Goal: Transaction & Acquisition: Purchase product/service

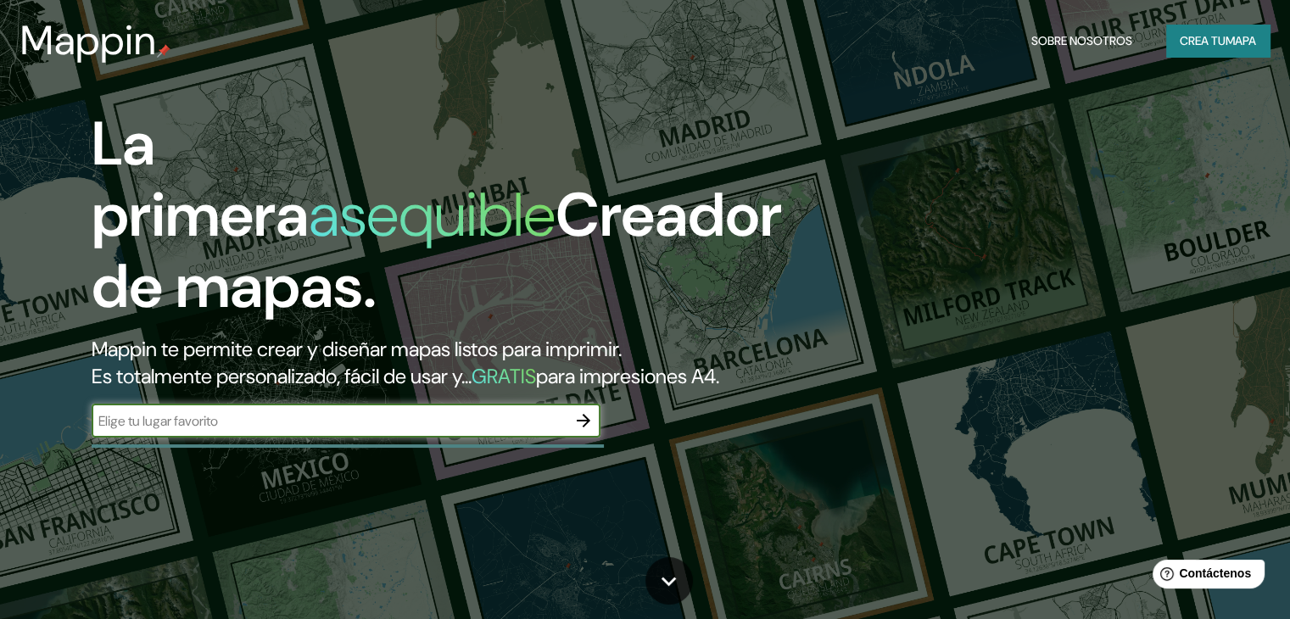
click at [1202, 37] on font "Crea tu" at bounding box center [1203, 40] width 46 height 15
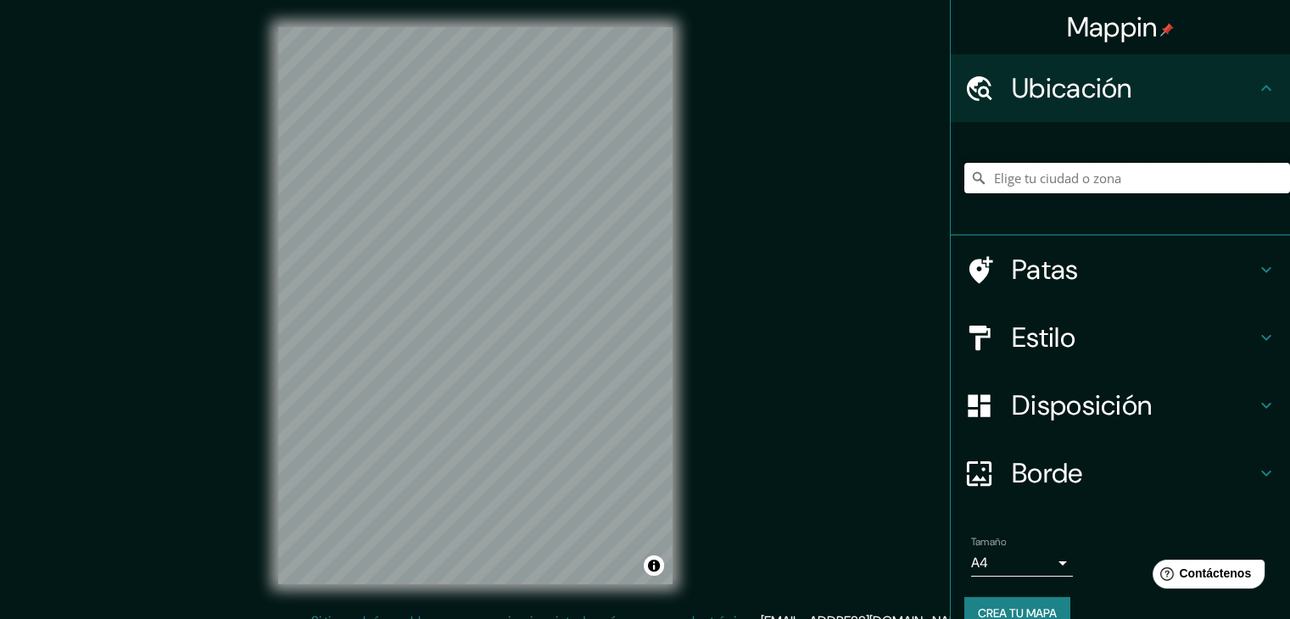
click at [1062, 171] on input "Elige tu ciudad o zona" at bounding box center [1128, 178] width 326 height 31
type input "[GEOGRAPHIC_DATA][PERSON_NAME][GEOGRAPHIC_DATA]"
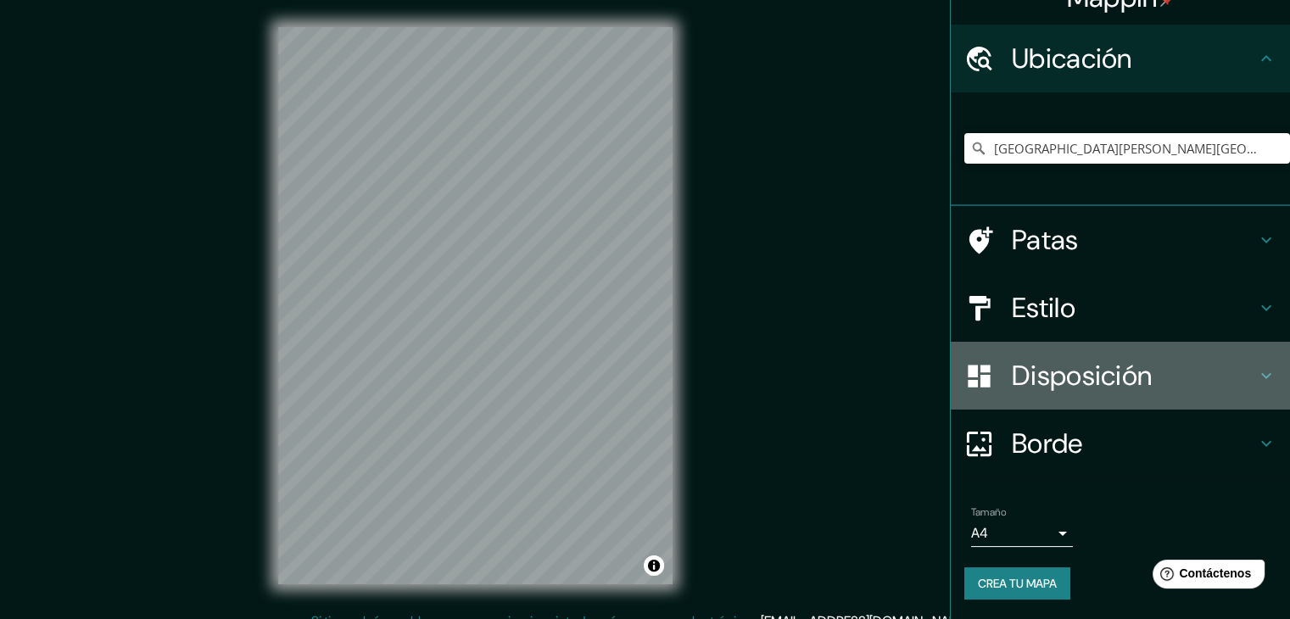
click at [1079, 386] on font "Disposición" at bounding box center [1082, 376] width 140 height 36
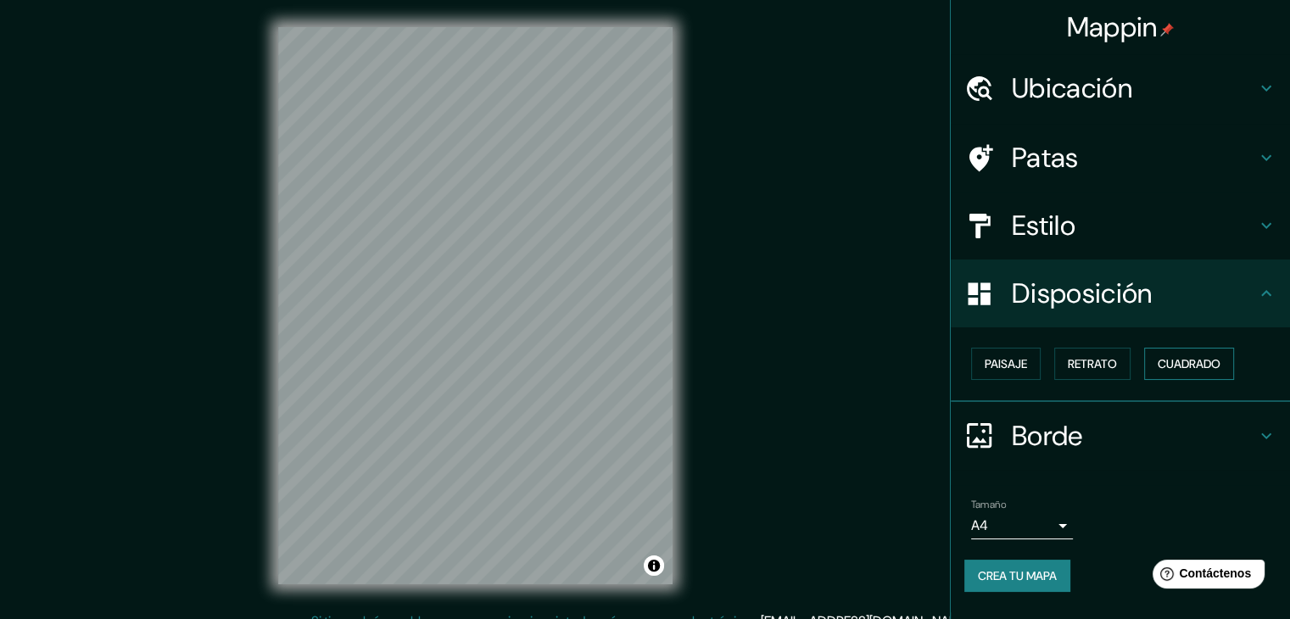
click at [1172, 363] on font "Cuadrado" at bounding box center [1189, 363] width 63 height 15
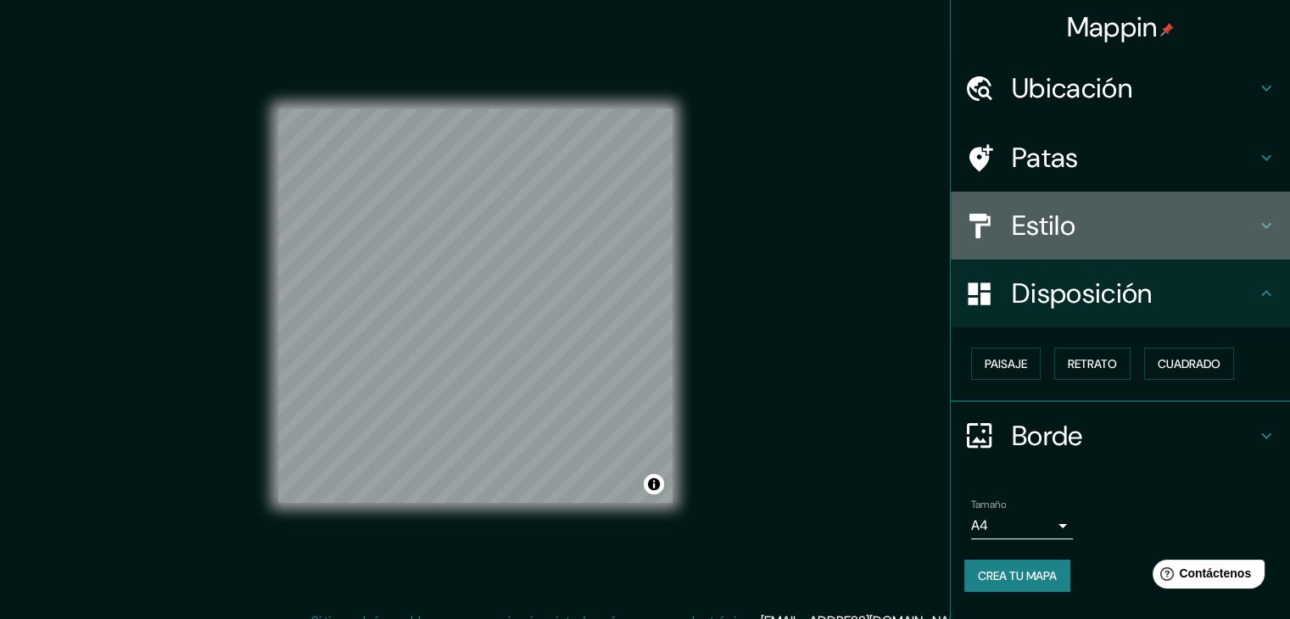
click at [1072, 227] on font "Estilo" at bounding box center [1044, 226] width 64 height 36
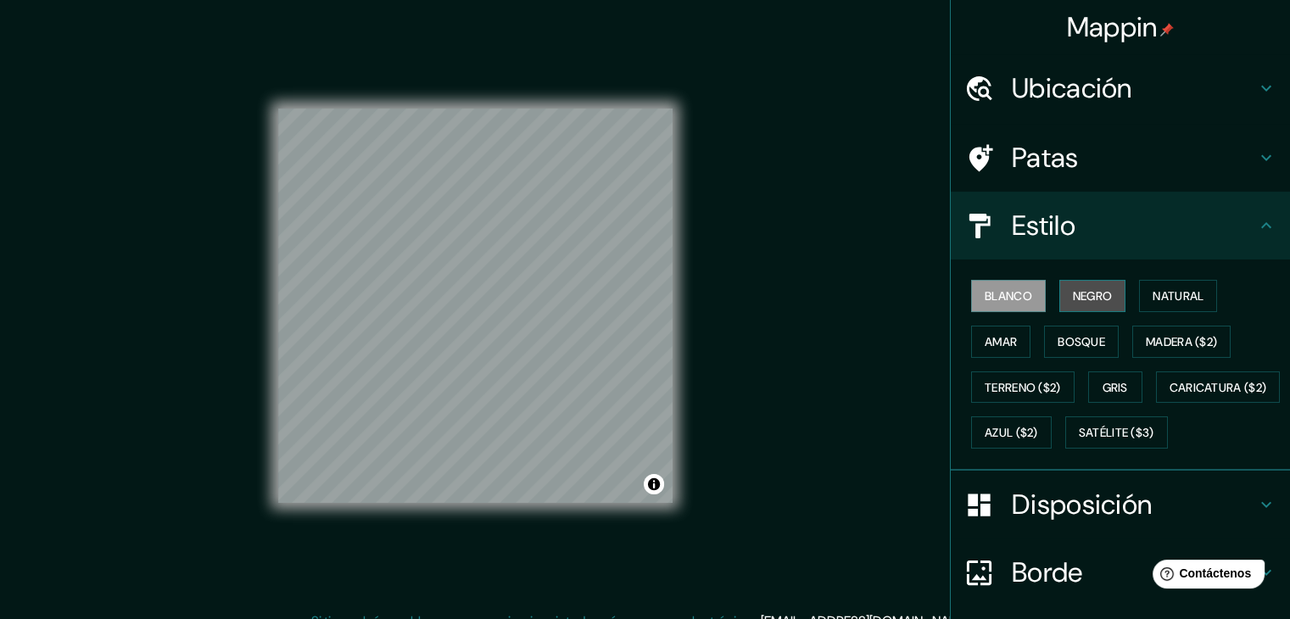
click at [1084, 299] on font "Negro" at bounding box center [1093, 295] width 40 height 15
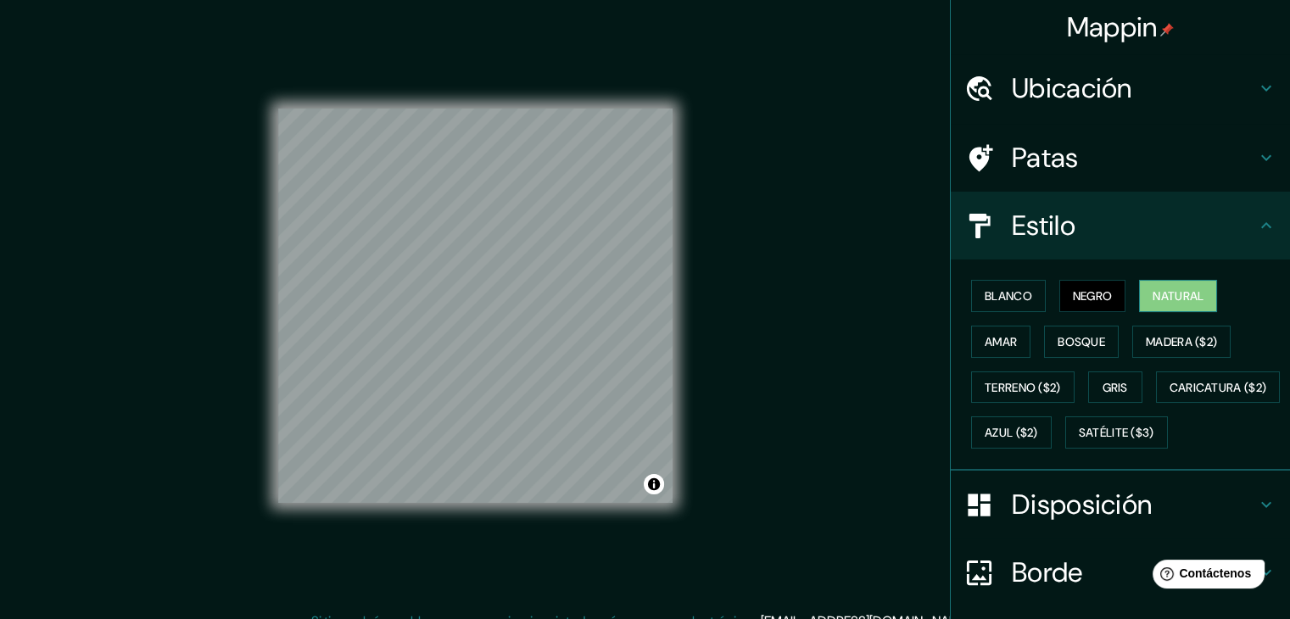
click at [1139, 284] on button "Natural" at bounding box center [1178, 296] width 78 height 32
click at [1030, 391] on font "Terreno ($2)" at bounding box center [1023, 387] width 76 height 15
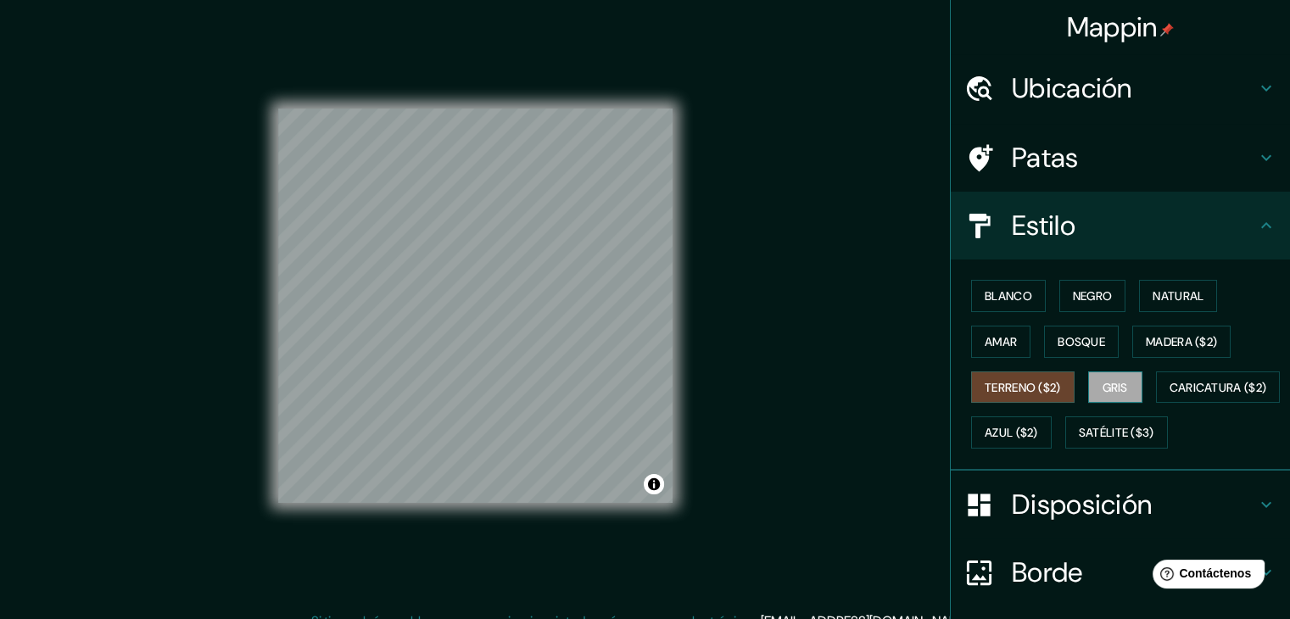
click at [1103, 392] on font "Gris" at bounding box center [1115, 387] width 25 height 15
click at [1164, 298] on font "Natural" at bounding box center [1178, 295] width 51 height 15
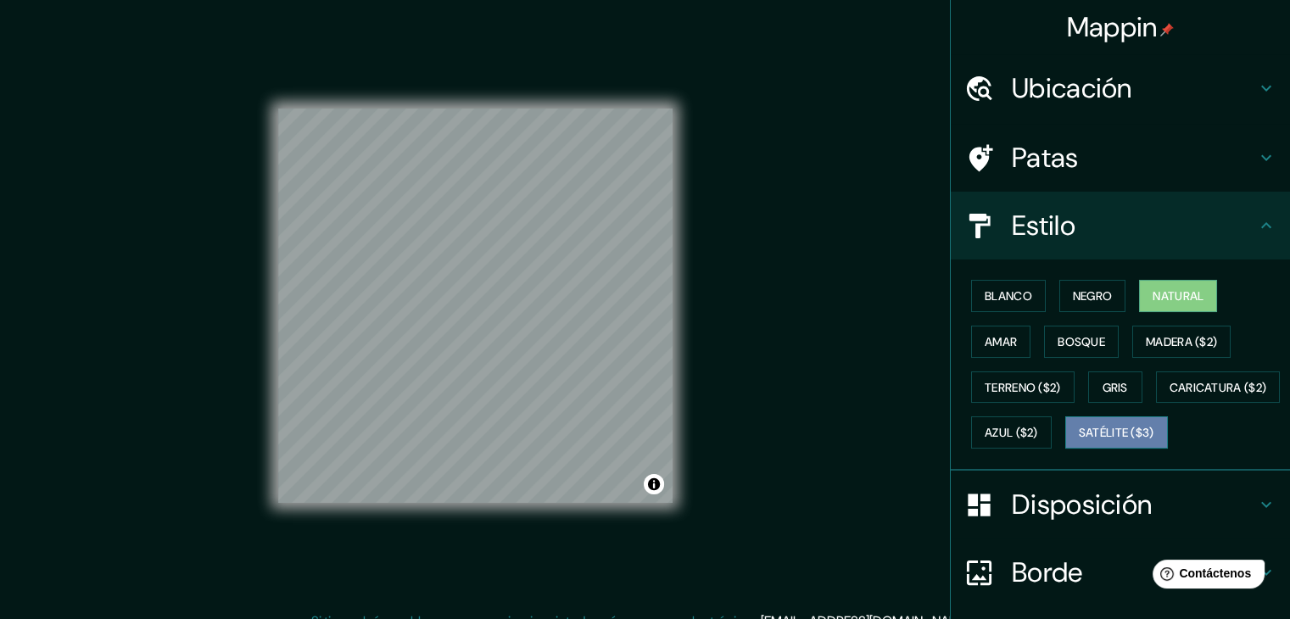
click at [1079, 441] on font "Satélite ($3)" at bounding box center [1117, 433] width 76 height 15
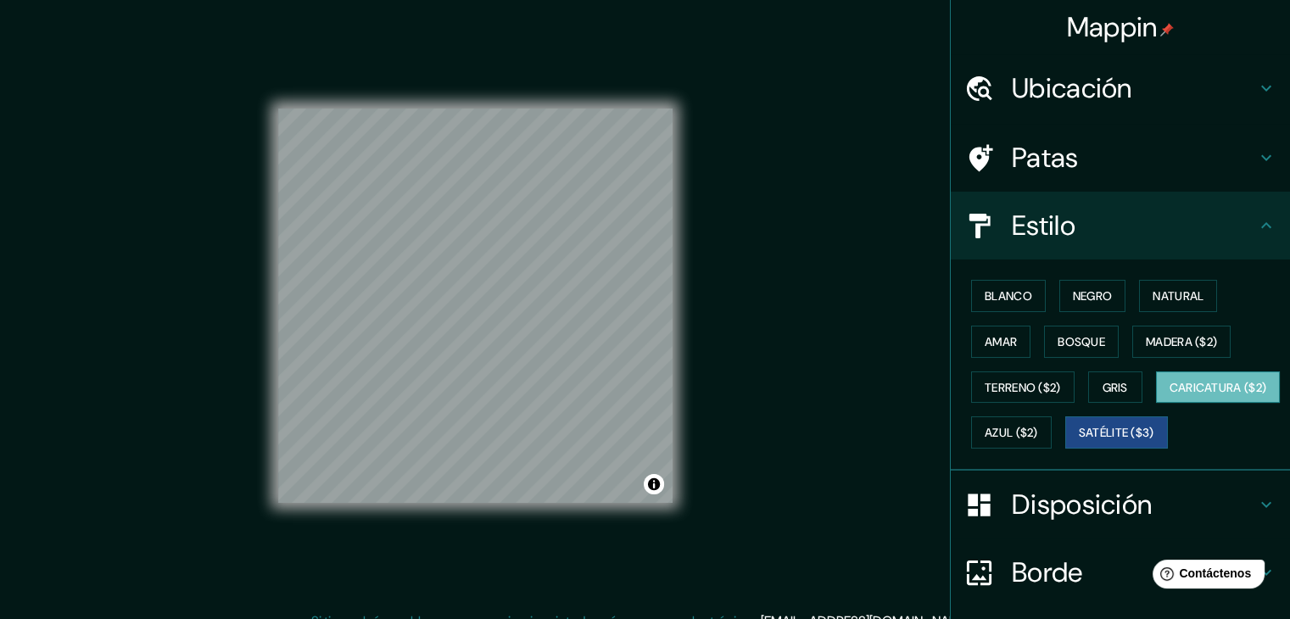
click at [1170, 395] on font "Caricatura ($2)" at bounding box center [1219, 387] width 98 height 15
click at [1052, 425] on button "Azul ($2)" at bounding box center [1011, 433] width 81 height 32
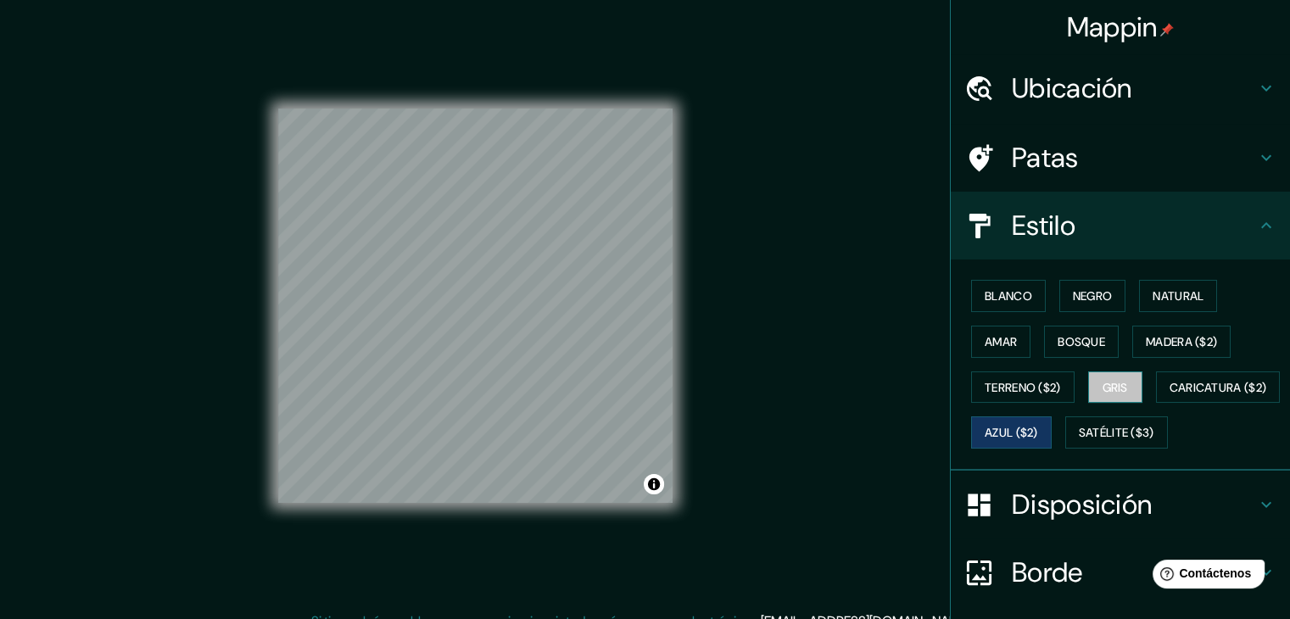
click at [1089, 390] on button "Gris" at bounding box center [1115, 388] width 54 height 32
click at [994, 391] on font "Terreno ($2)" at bounding box center [1023, 387] width 76 height 15
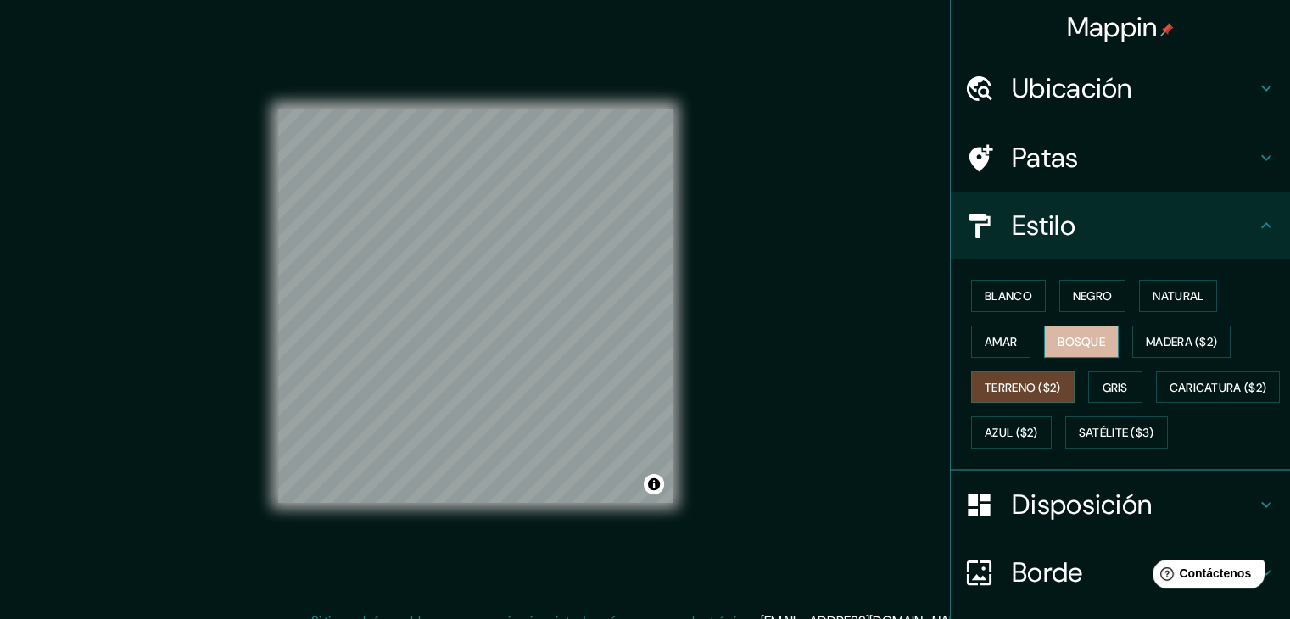
click at [1100, 330] on button "Bosque" at bounding box center [1081, 342] width 75 height 32
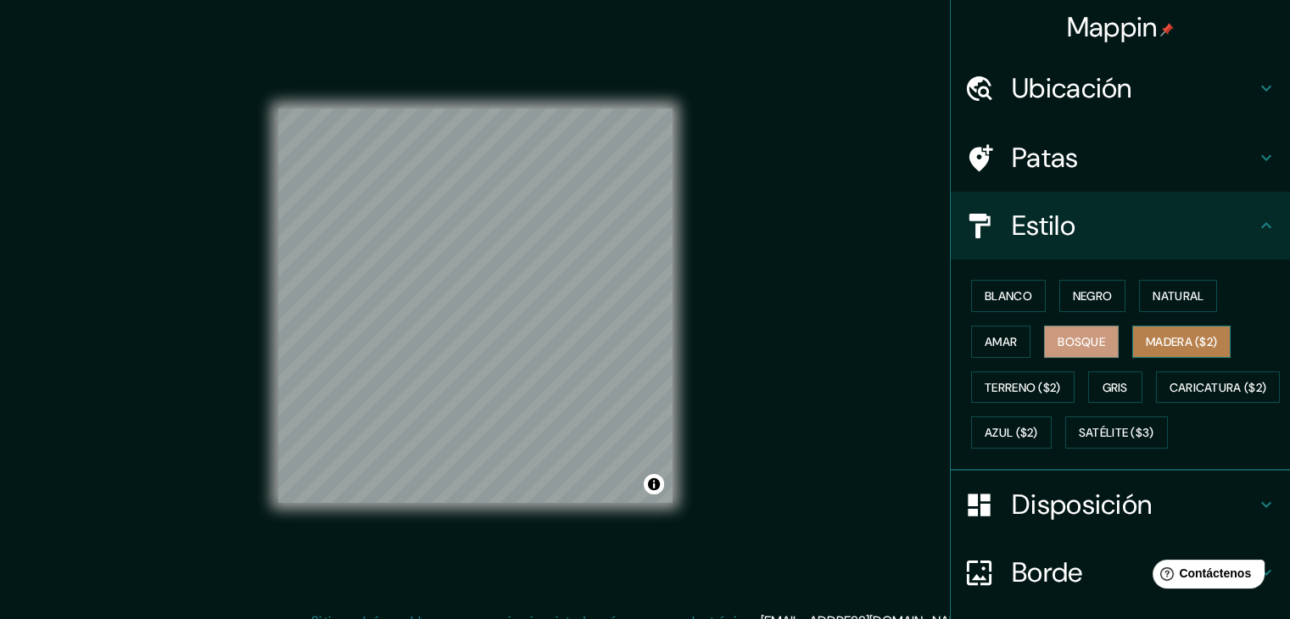
click at [1172, 353] on button "Madera ($2)" at bounding box center [1182, 342] width 98 height 32
click at [995, 347] on font "Amar" at bounding box center [1001, 341] width 32 height 15
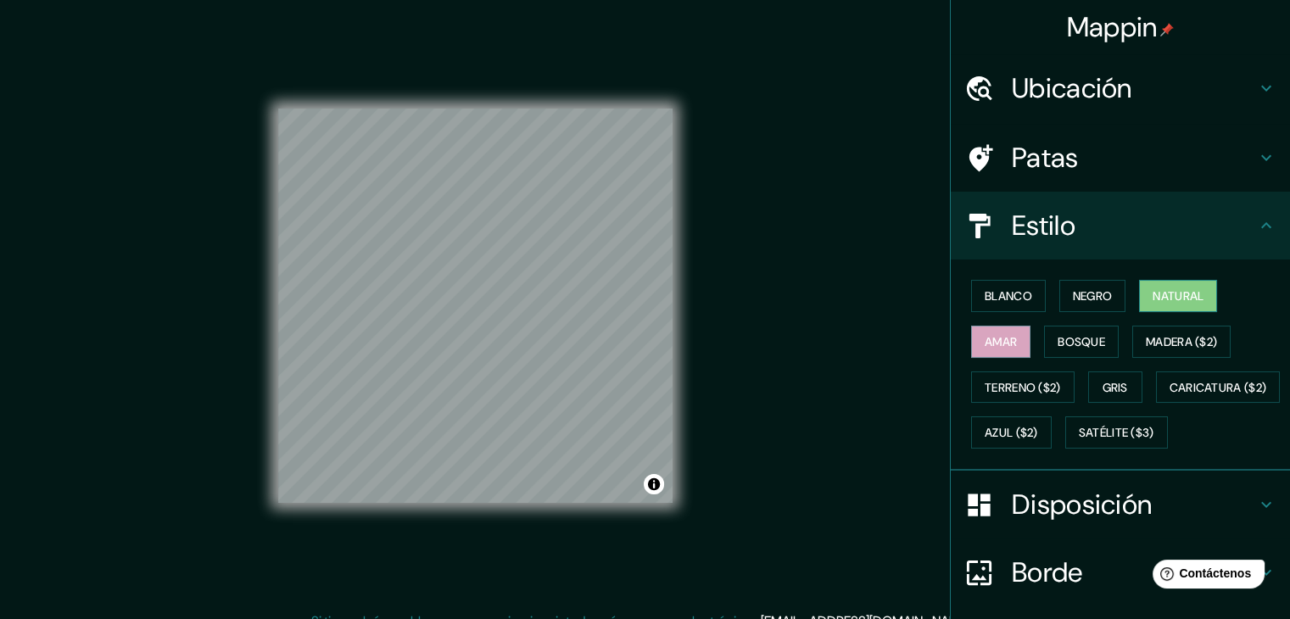
click at [1162, 289] on font "Natural" at bounding box center [1178, 295] width 51 height 15
drag, startPoint x: 688, startPoint y: 466, endPoint x: 795, endPoint y: 263, distance: 229.2
click at [795, 263] on div "Mappin Ubicación [GEOGRAPHIC_DATA], [GEOGRAPHIC_DATA][PERSON_NAME][GEOGRAPHIC_D…" at bounding box center [645, 319] width 1290 height 639
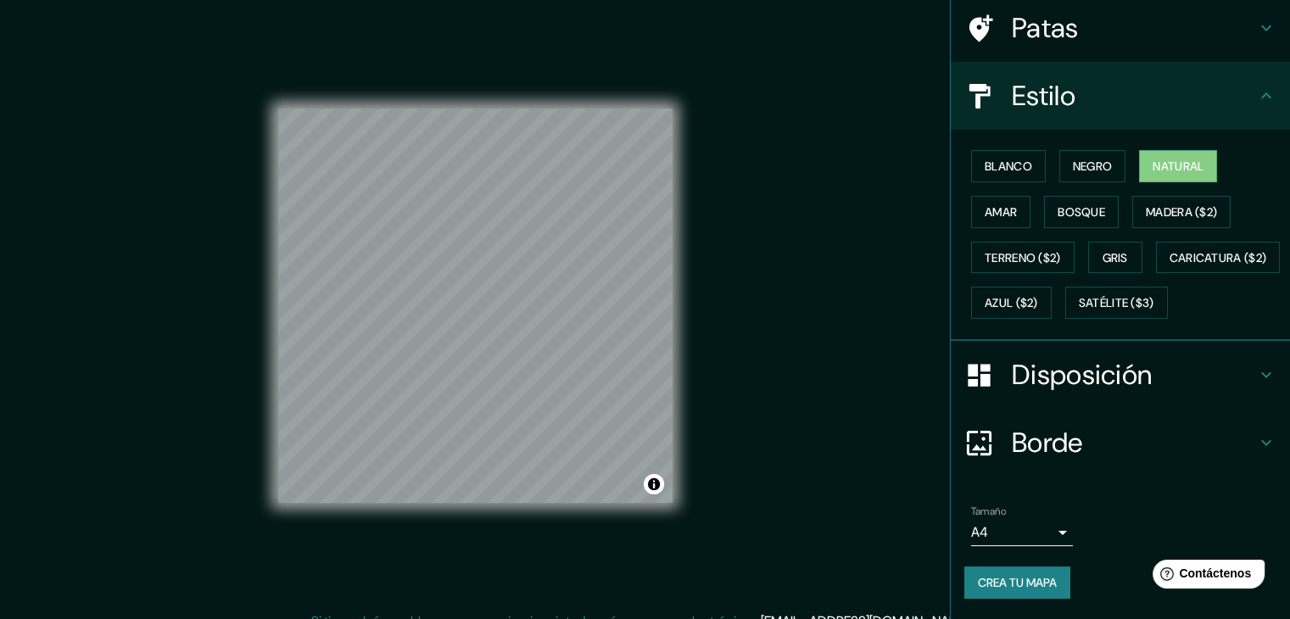
scroll to position [171, 0]
click at [1026, 570] on button "Crea tu mapa" at bounding box center [1018, 583] width 106 height 32
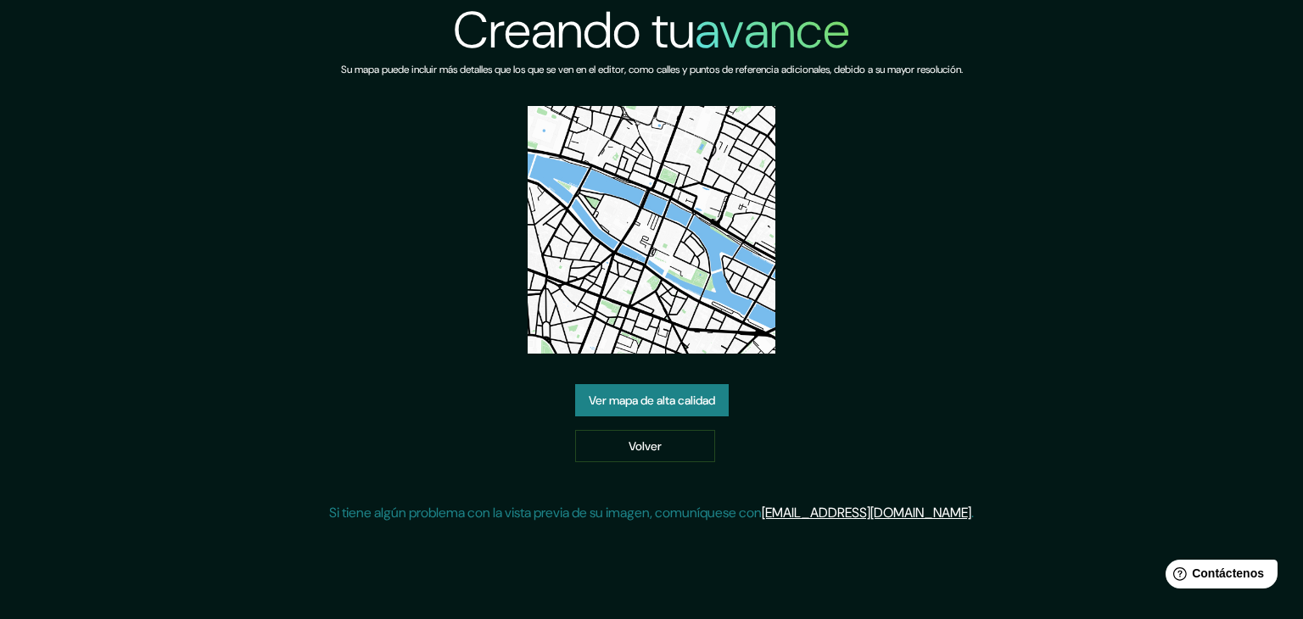
click at [665, 404] on font "Ver mapa de alta calidad" at bounding box center [652, 400] width 126 height 15
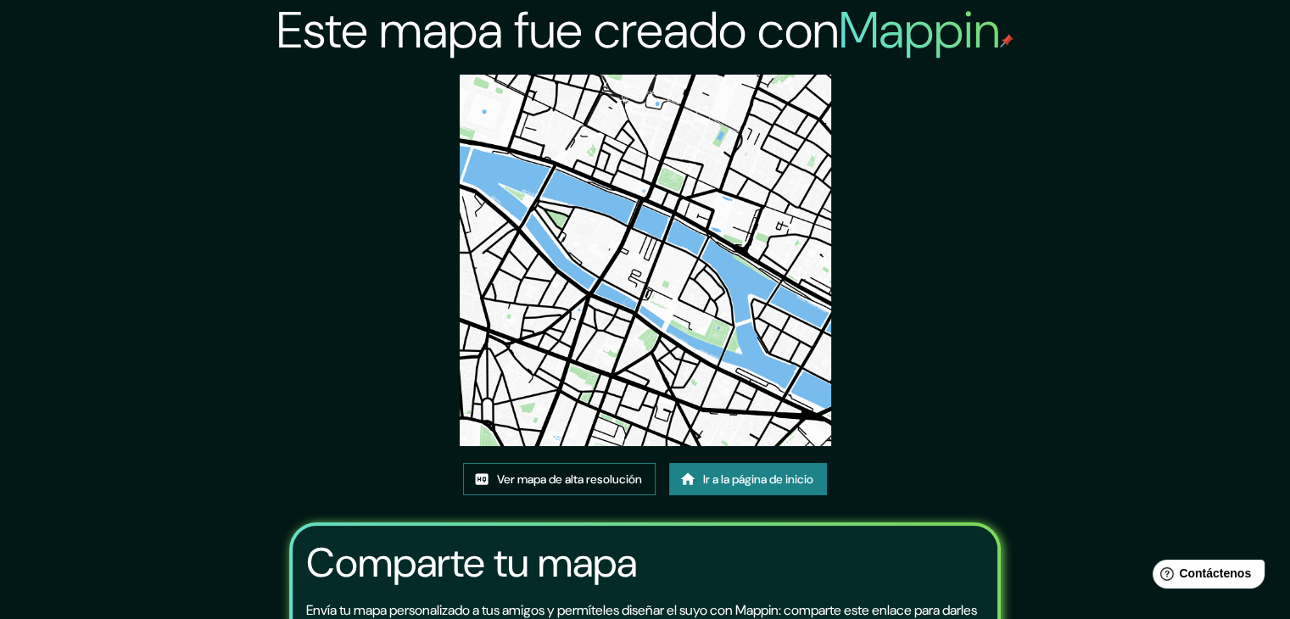
click at [523, 482] on font "Ver mapa de alta resolución" at bounding box center [569, 479] width 145 height 15
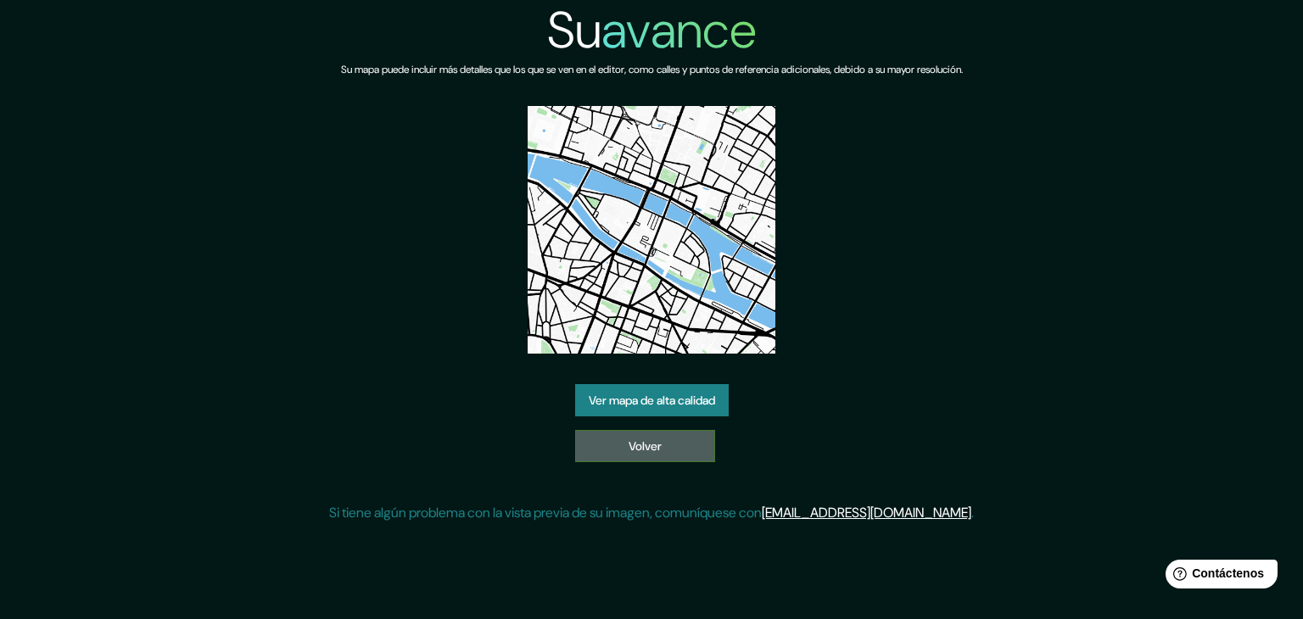
click at [645, 436] on font "Volver" at bounding box center [645, 446] width 33 height 22
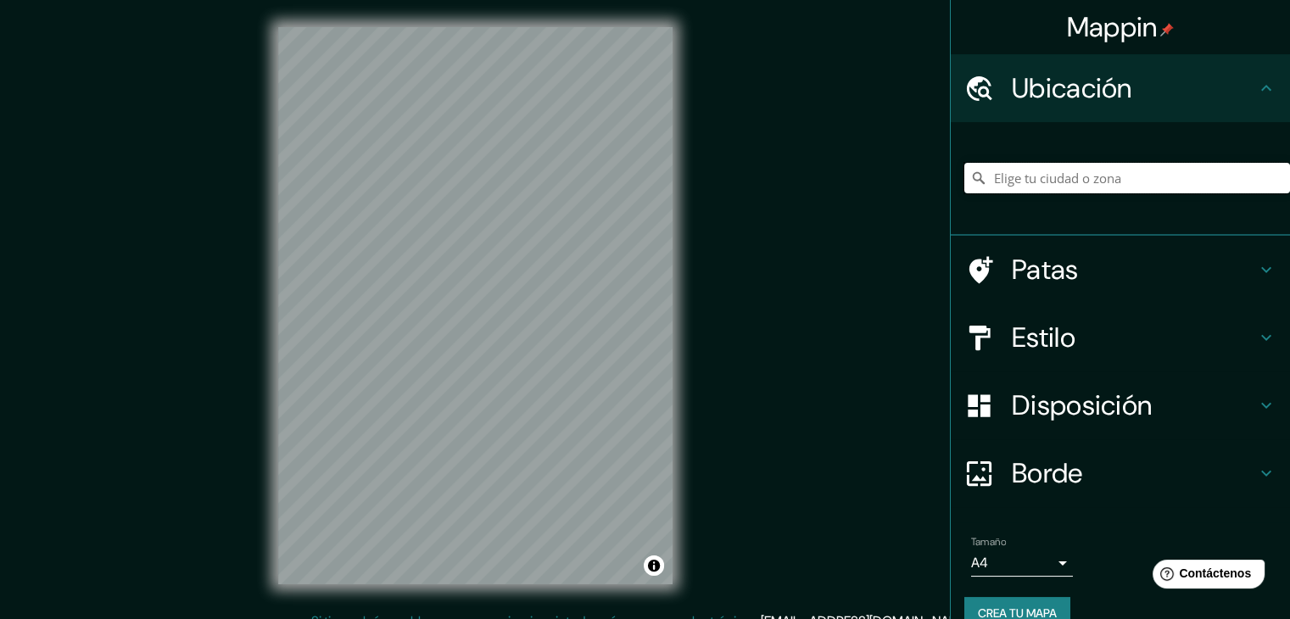
click at [1025, 173] on input "Elige tu ciudad o zona" at bounding box center [1128, 178] width 326 height 31
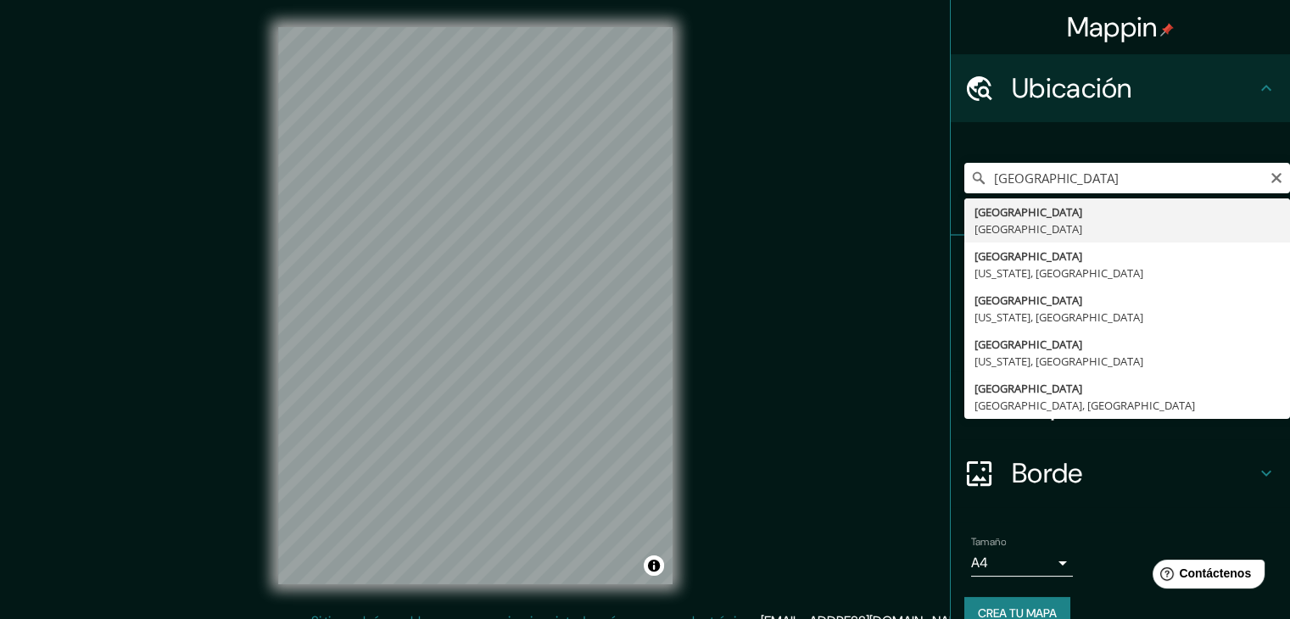
type input "[GEOGRAPHIC_DATA][PERSON_NAME][GEOGRAPHIC_DATA]"
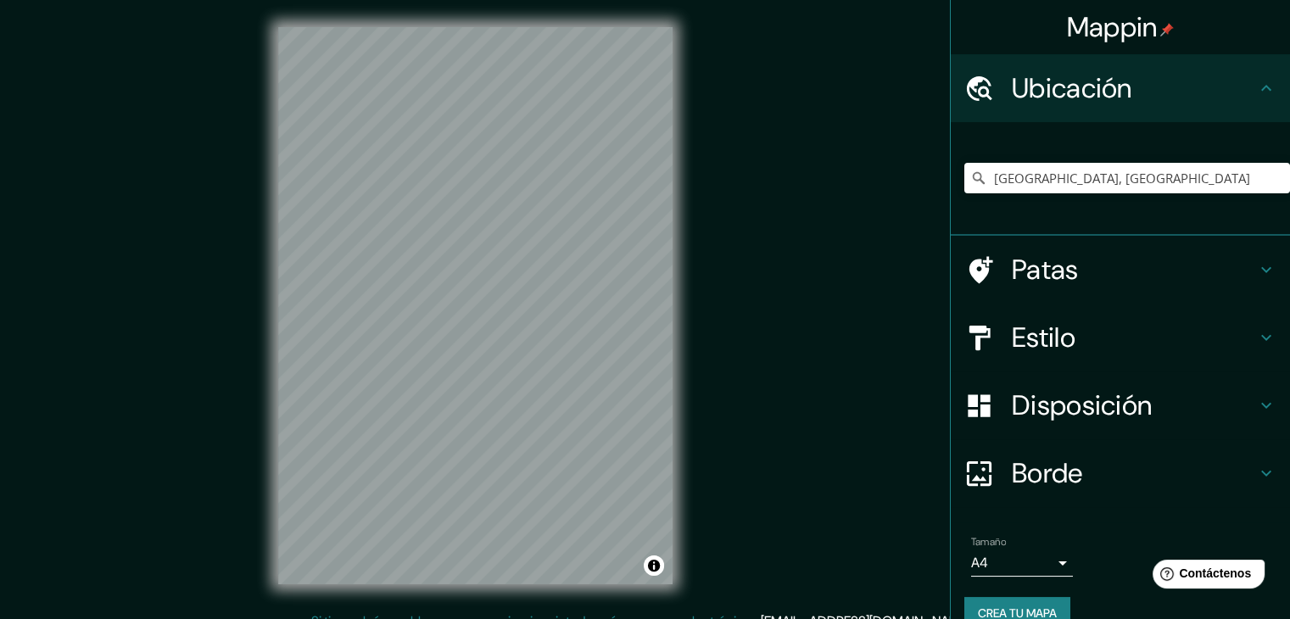
click at [1112, 426] on div "Disposición" at bounding box center [1120, 406] width 339 height 68
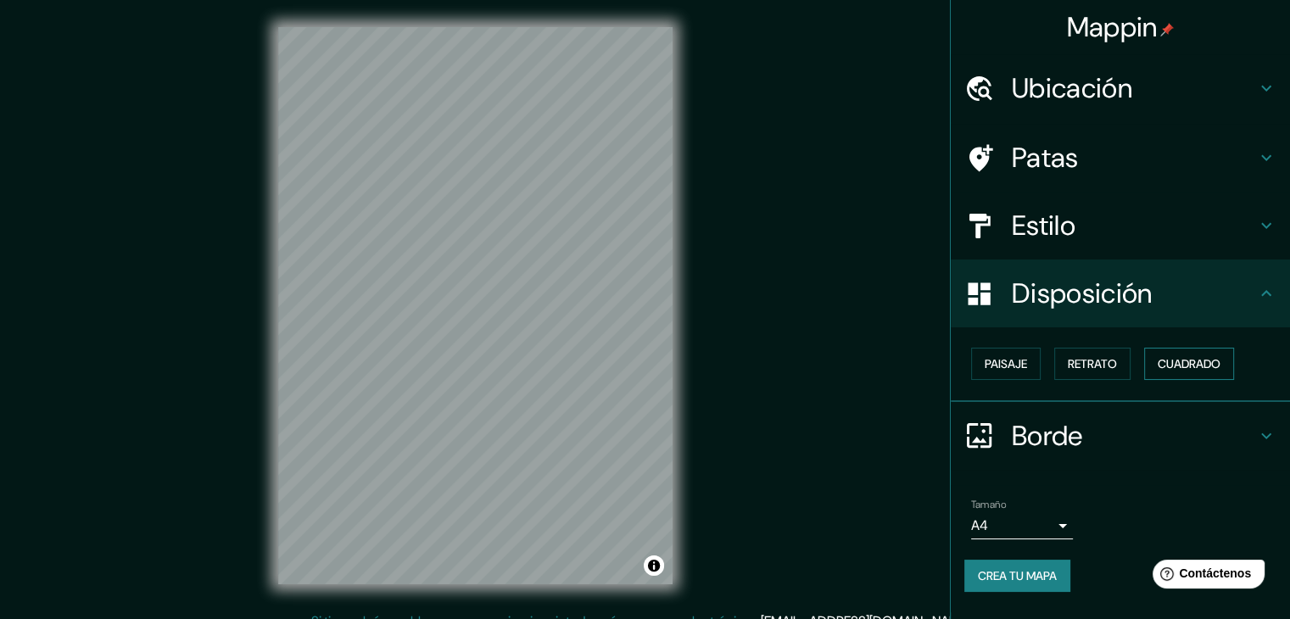
click at [1181, 371] on font "Cuadrado" at bounding box center [1189, 364] width 63 height 22
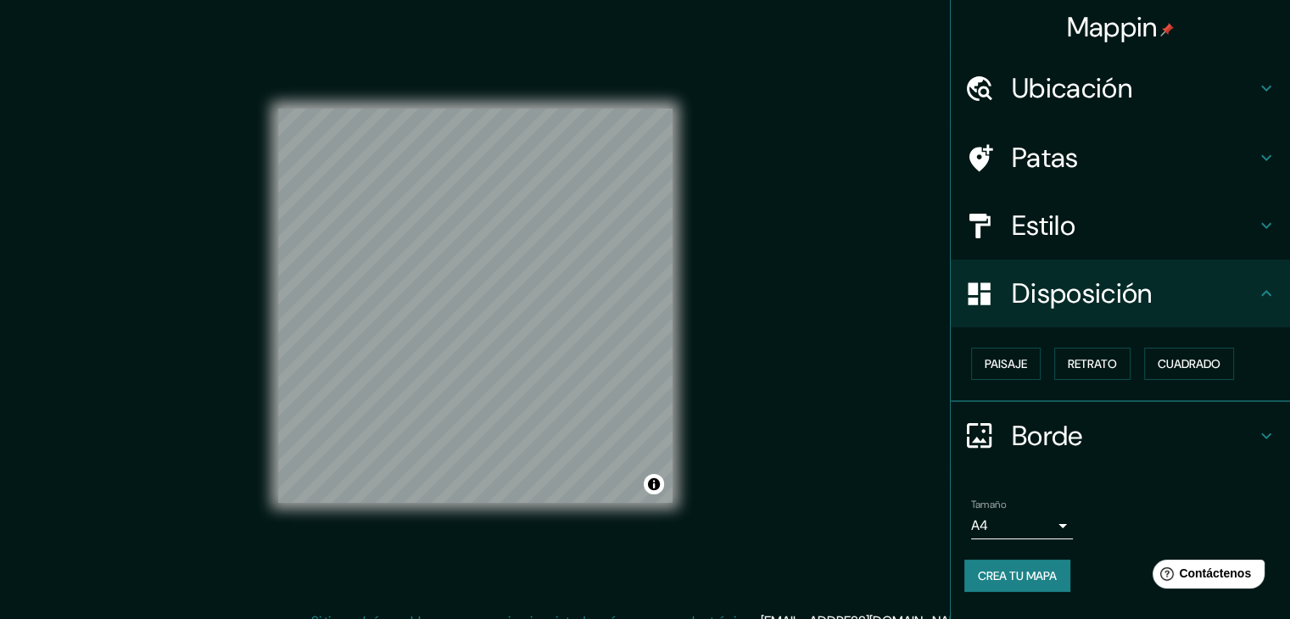
click at [1194, 222] on h4 "Estilo" at bounding box center [1134, 226] width 244 height 34
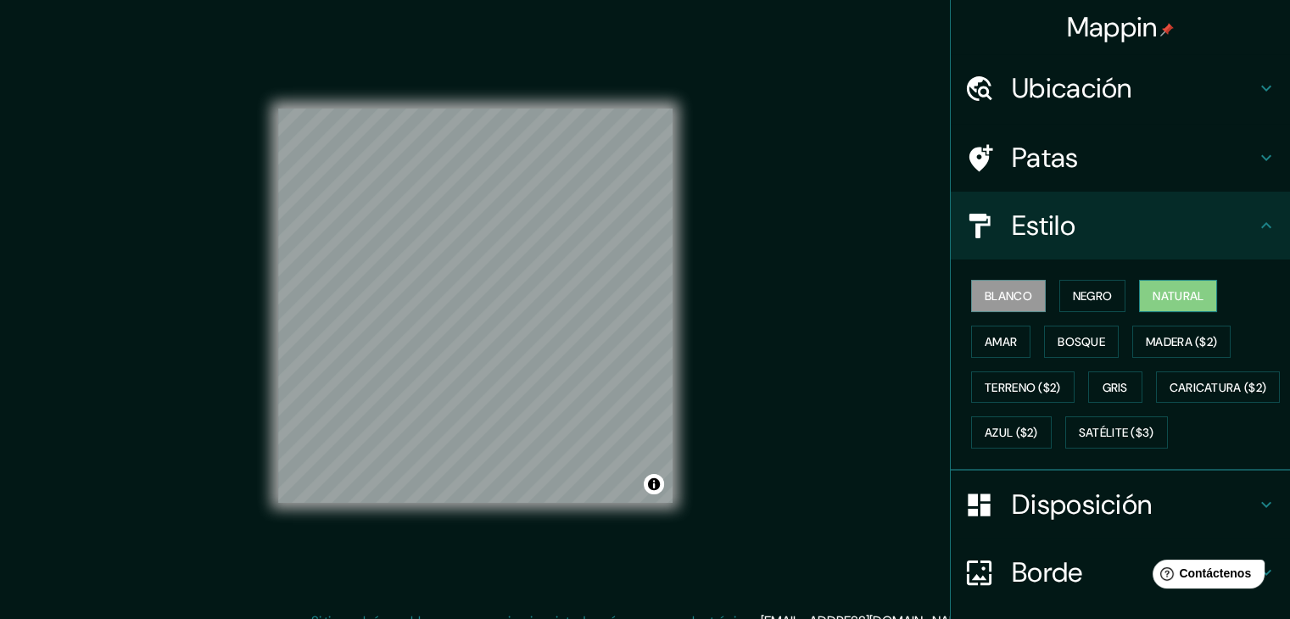
click at [1198, 296] on button "Natural" at bounding box center [1178, 296] width 78 height 32
click at [1012, 299] on font "Blanco" at bounding box center [1009, 295] width 48 height 15
click at [1073, 288] on font "Negro" at bounding box center [1093, 295] width 40 height 15
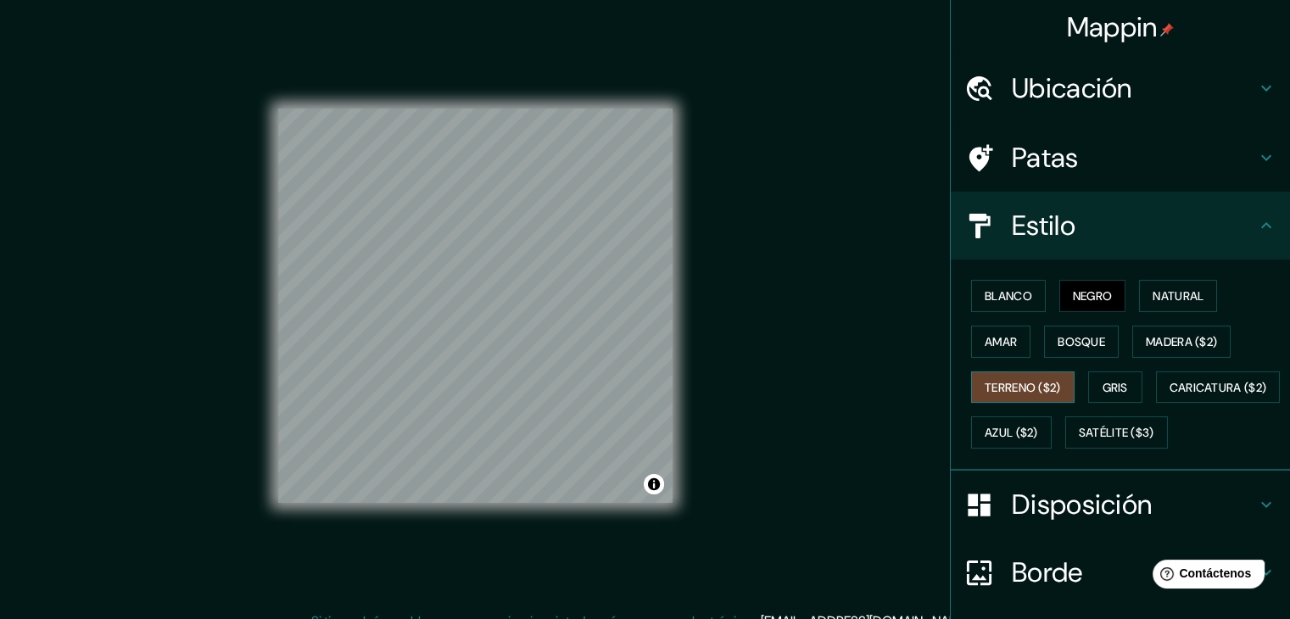
click at [995, 380] on font "Terreno ($2)" at bounding box center [1023, 387] width 76 height 15
click at [1103, 386] on font "Gris" at bounding box center [1115, 387] width 25 height 15
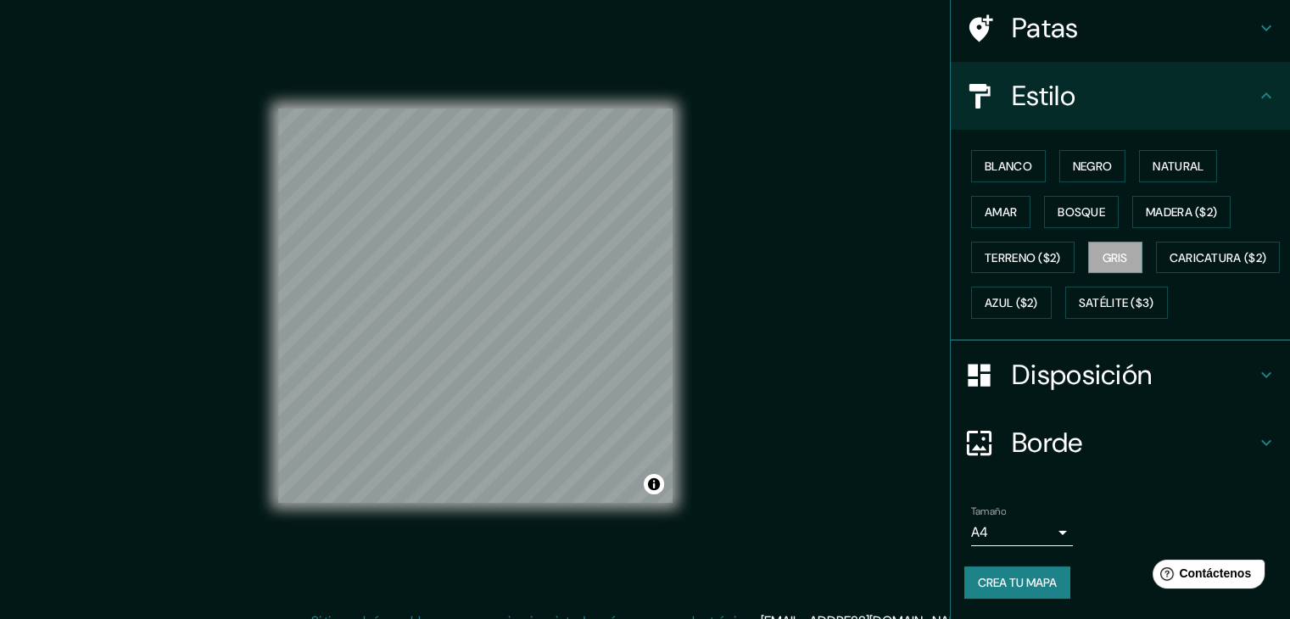
scroll to position [171, 0]
click at [1044, 576] on font "Crea tu mapa" at bounding box center [1017, 582] width 79 height 15
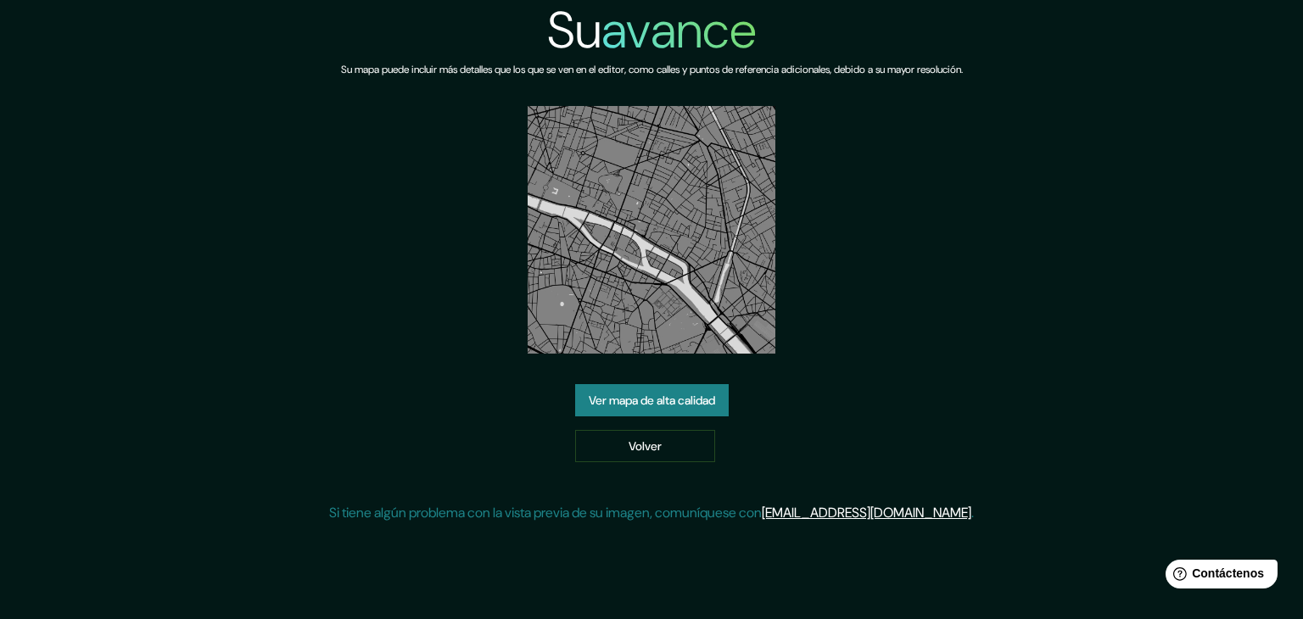
click at [668, 405] on font "Ver mapa de alta calidad" at bounding box center [652, 400] width 126 height 15
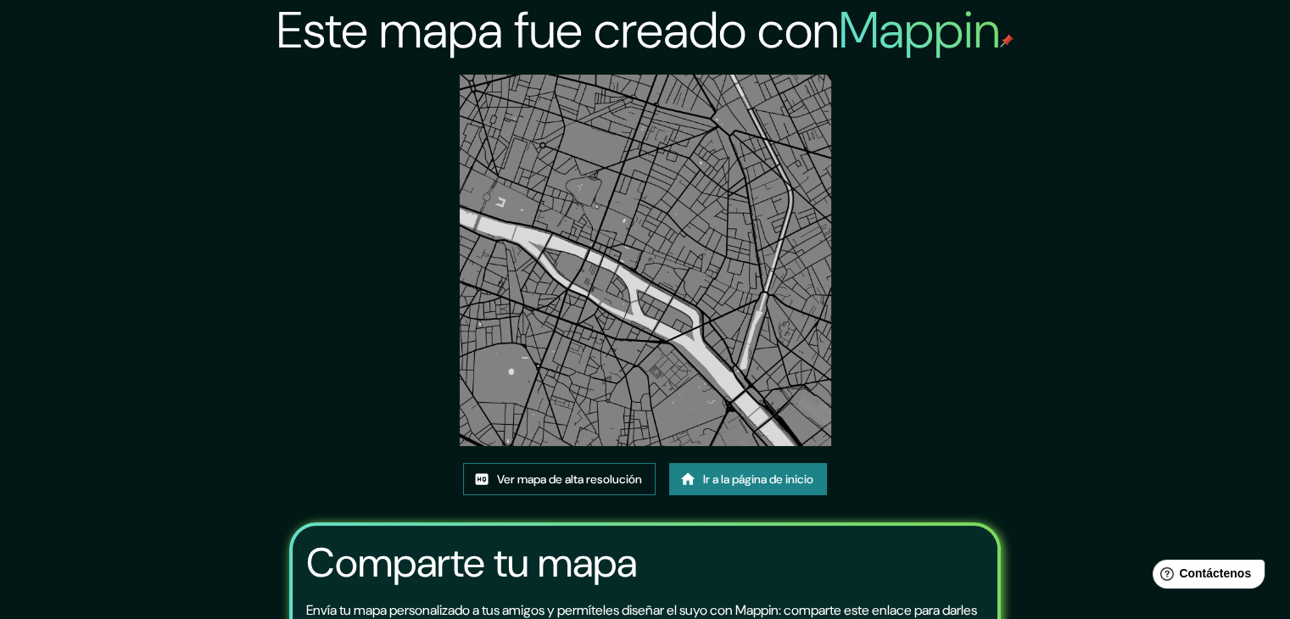
click at [608, 478] on font "Ver mapa de alta resolución" at bounding box center [569, 479] width 145 height 15
